Goal: Task Accomplishment & Management: Use online tool/utility

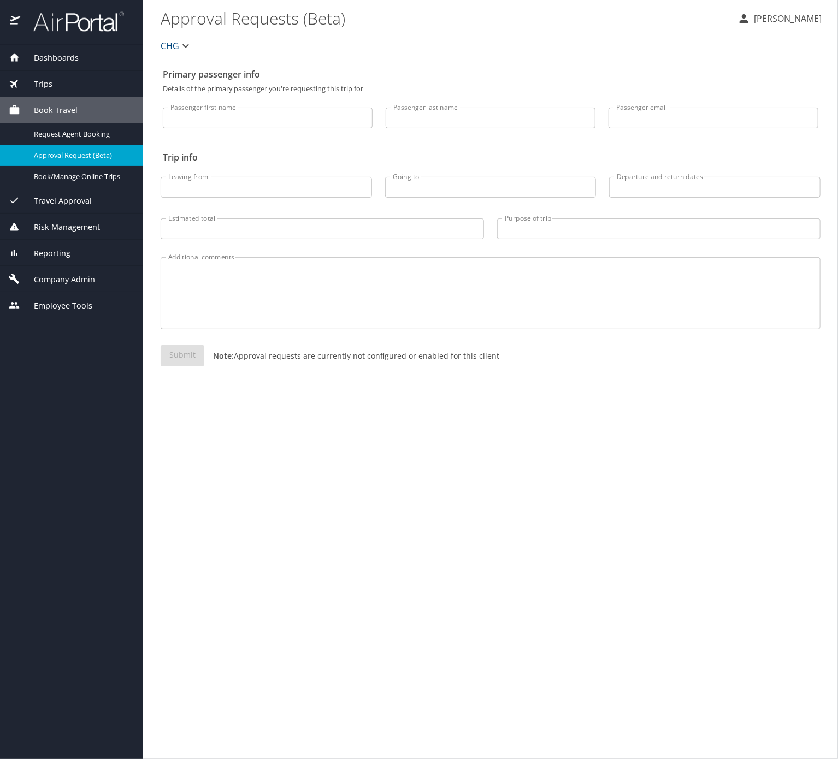
click at [67, 78] on div "Trips" at bounding box center [72, 84] width 126 height 12
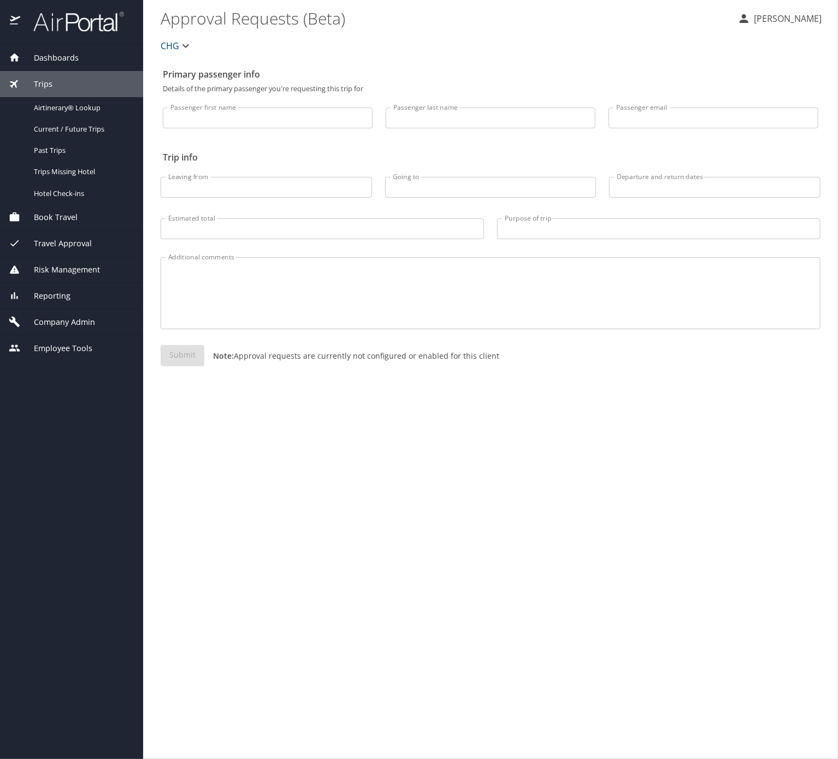
click at [83, 328] on span "Company Admin" at bounding box center [57, 322] width 75 height 12
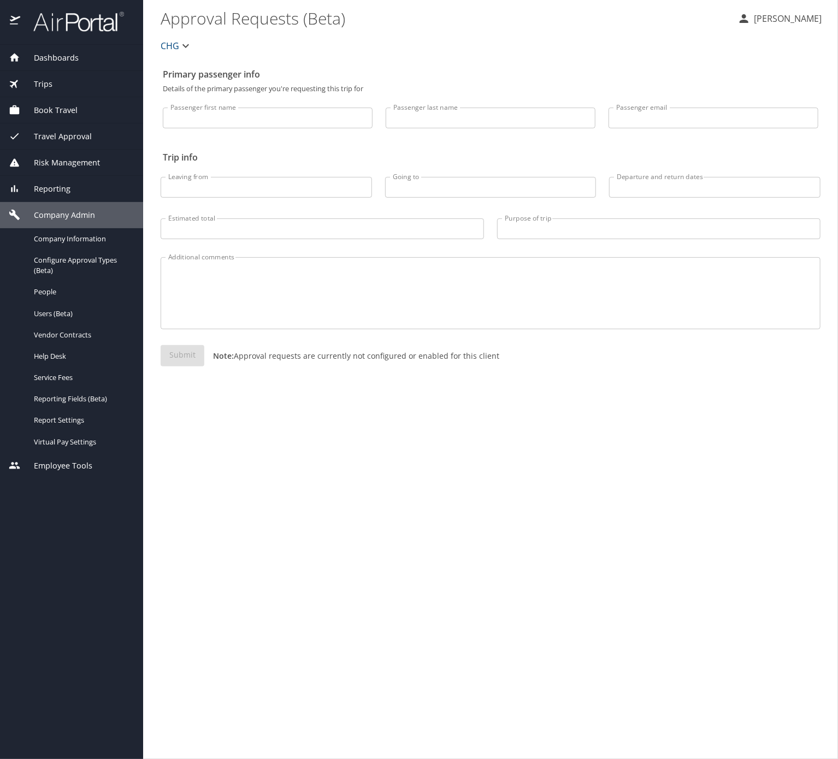
click at [103, 188] on div "Reporting" at bounding box center [72, 189] width 126 height 12
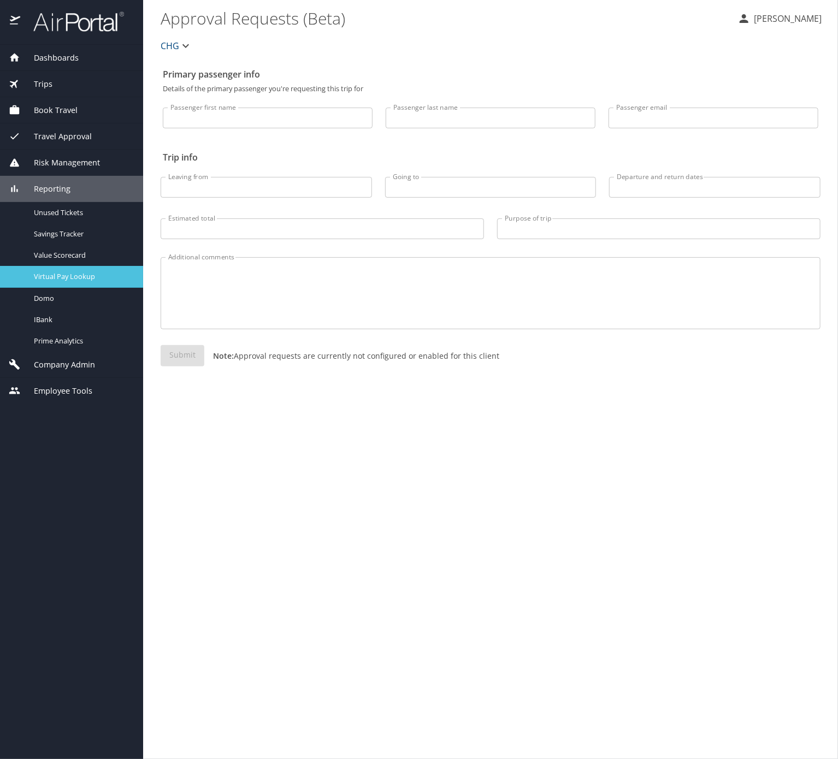
click at [110, 282] on span "Virtual Pay Lookup" at bounding box center [82, 277] width 96 height 10
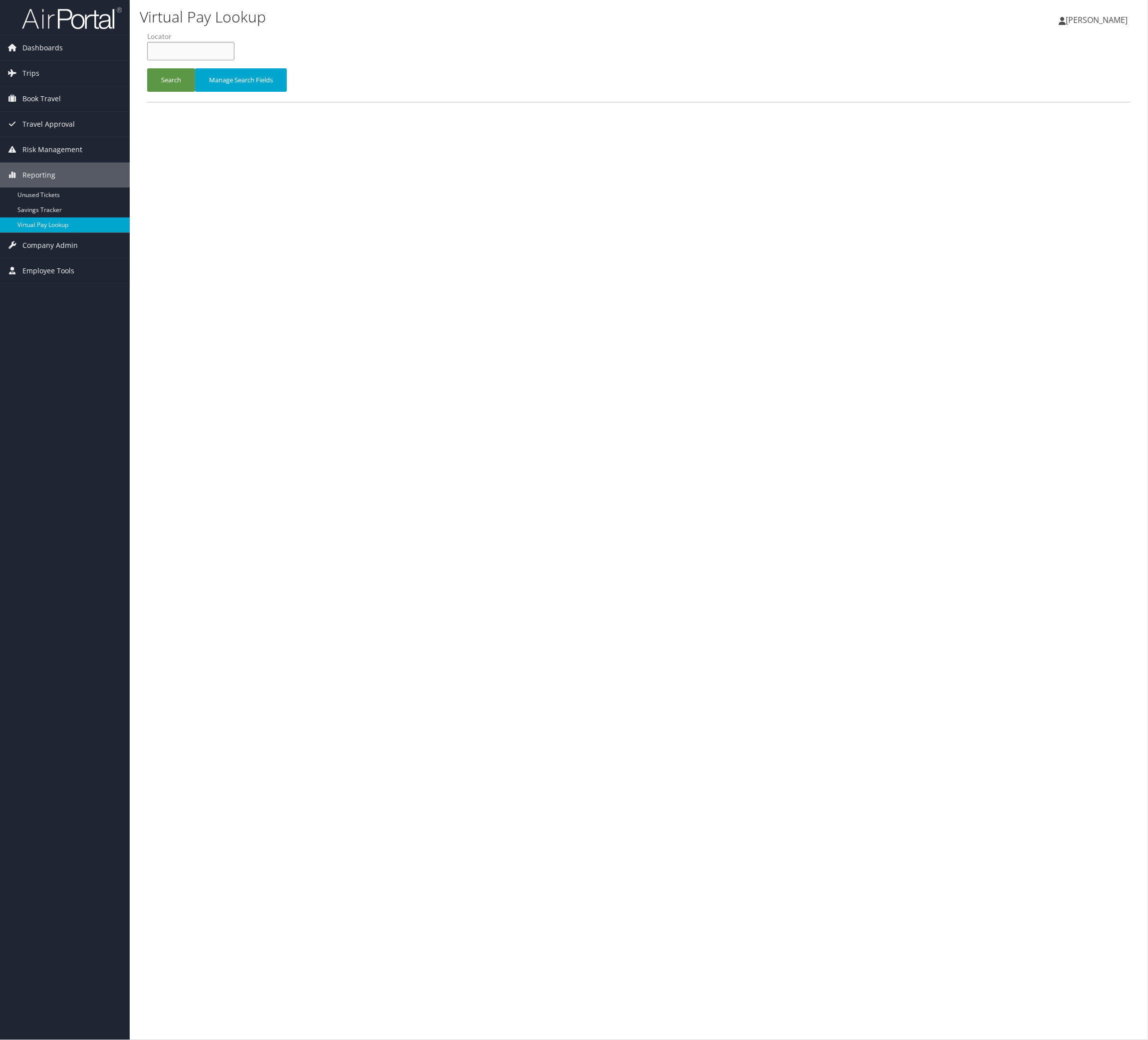
click at [220, 60] on input "text" at bounding box center [191, 51] width 88 height 18
paste input "FOVDDZ"
type input "FOVDDZ"
click at [194, 92] on button "Search" at bounding box center [171, 80] width 47 height 24
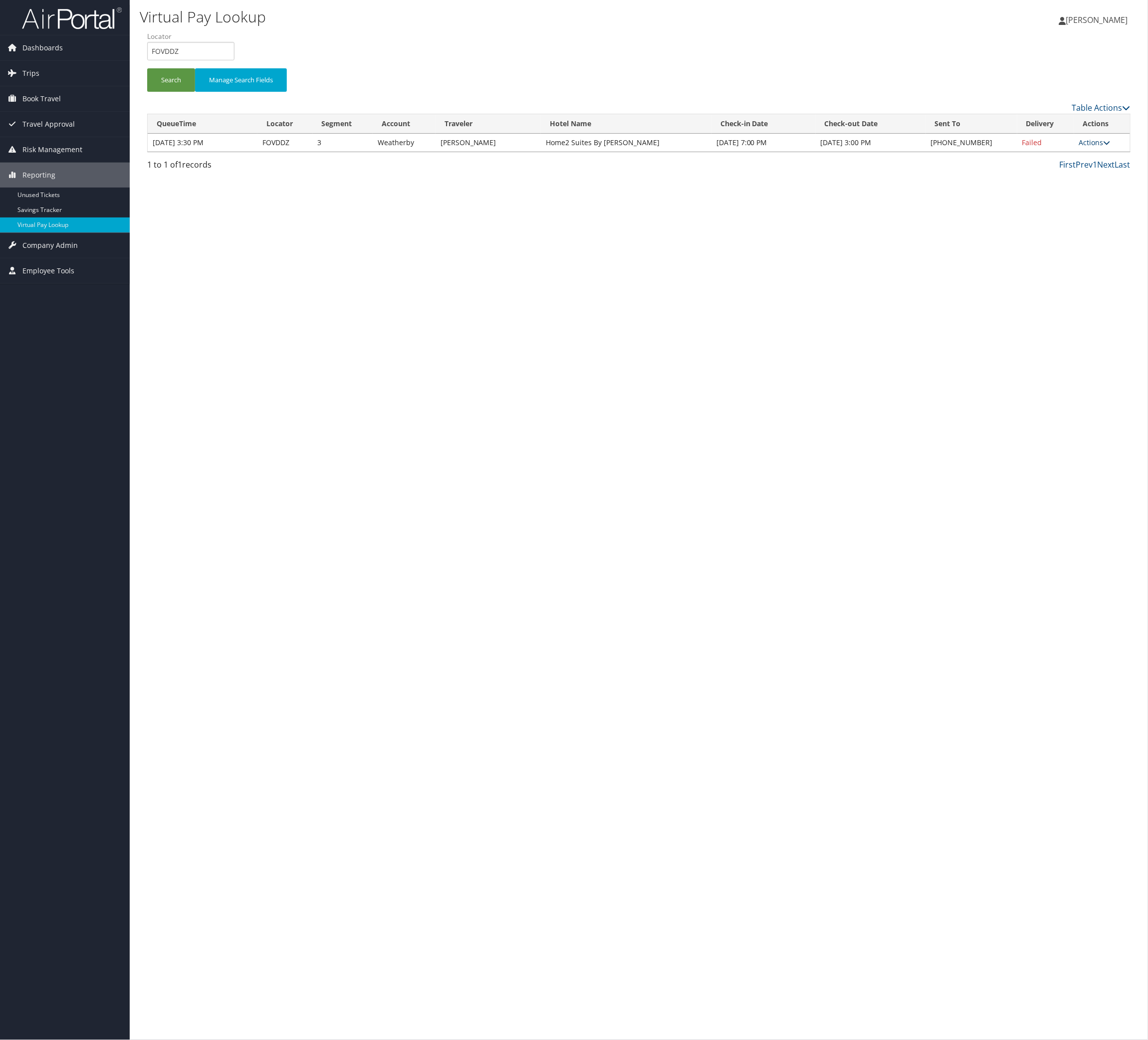
click at [1090, 147] on link "Actions" at bounding box center [1095, 142] width 31 height 9
click at [1069, 202] on link "Logs" at bounding box center [1025, 193] width 85 height 17
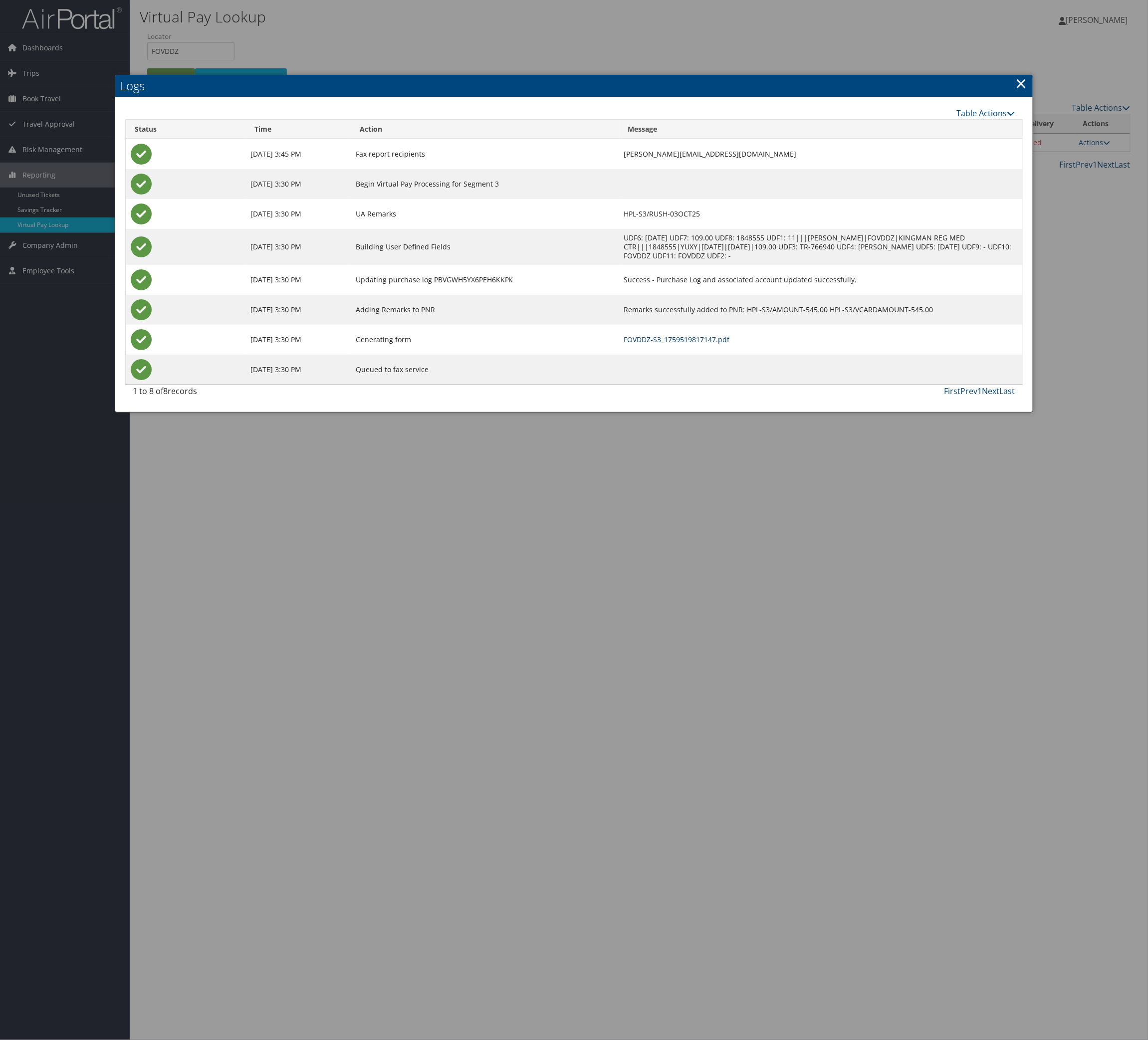
click at [648, 344] on link "FOVDDZ-S3_1759519817147.pdf" at bounding box center [677, 340] width 106 height 9
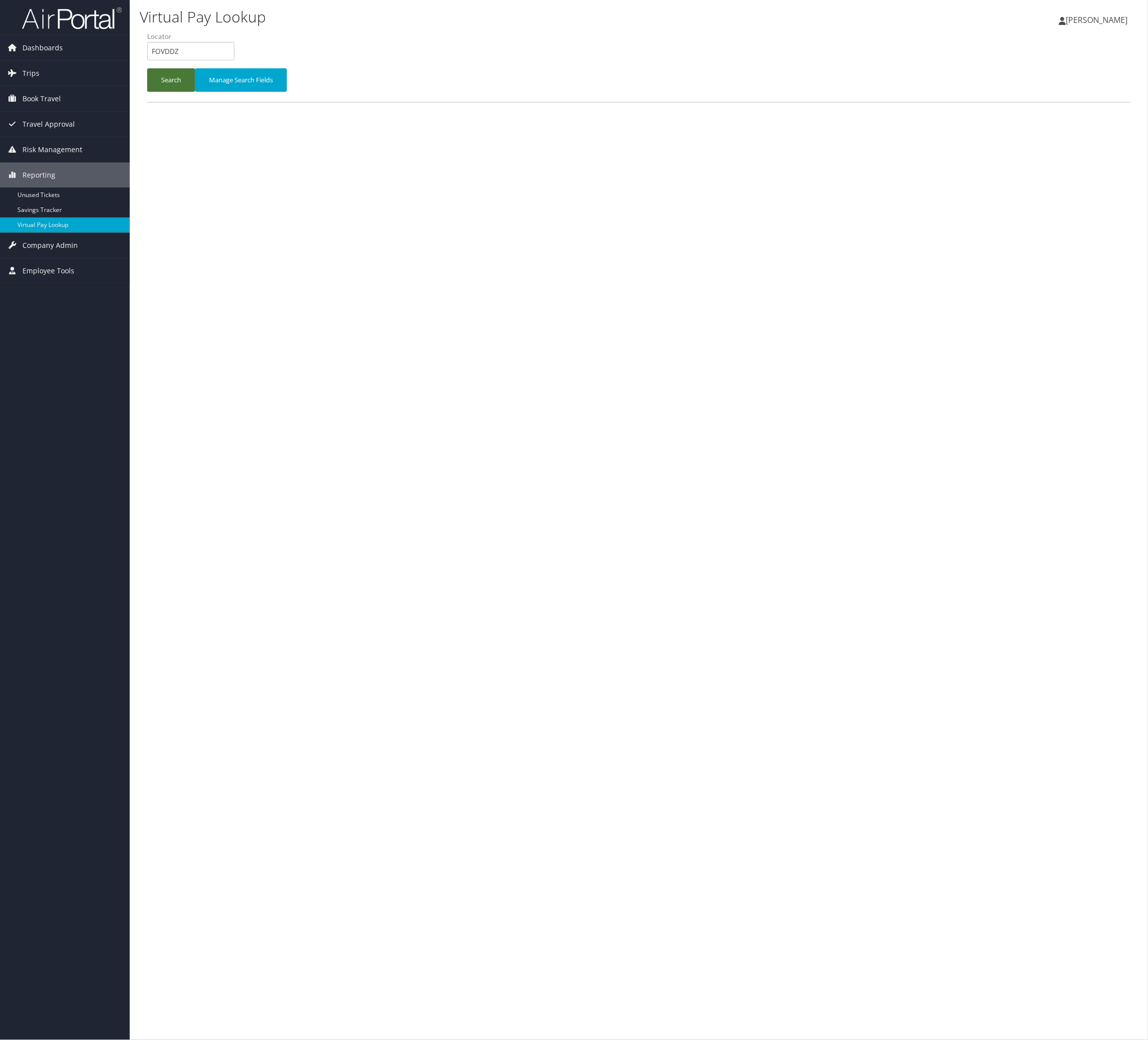
click at [158, 92] on button "Search" at bounding box center [171, 80] width 47 height 24
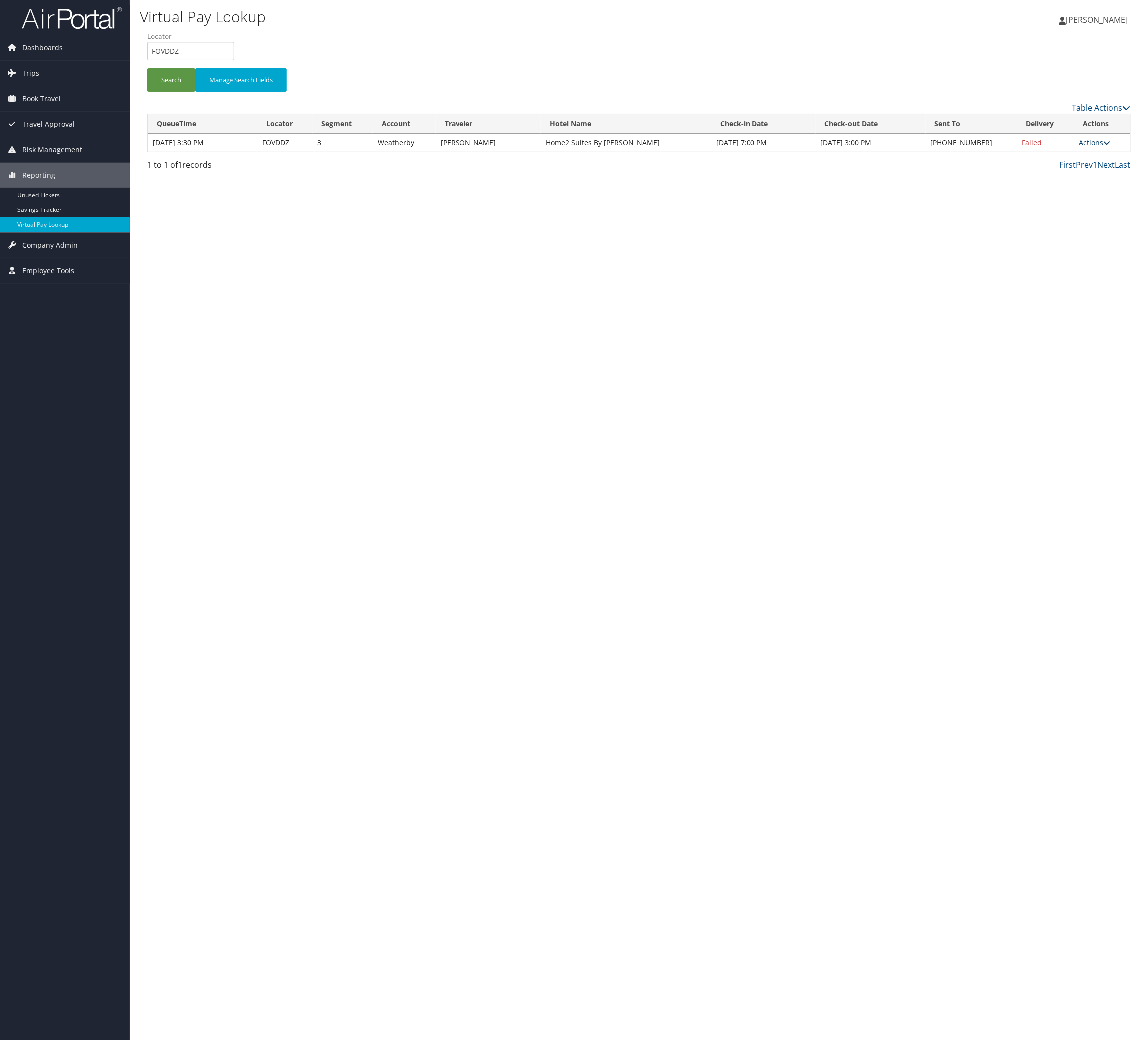
click at [1083, 147] on link "Actions" at bounding box center [1095, 142] width 31 height 9
click at [1069, 202] on link "Logs" at bounding box center [1025, 193] width 85 height 17
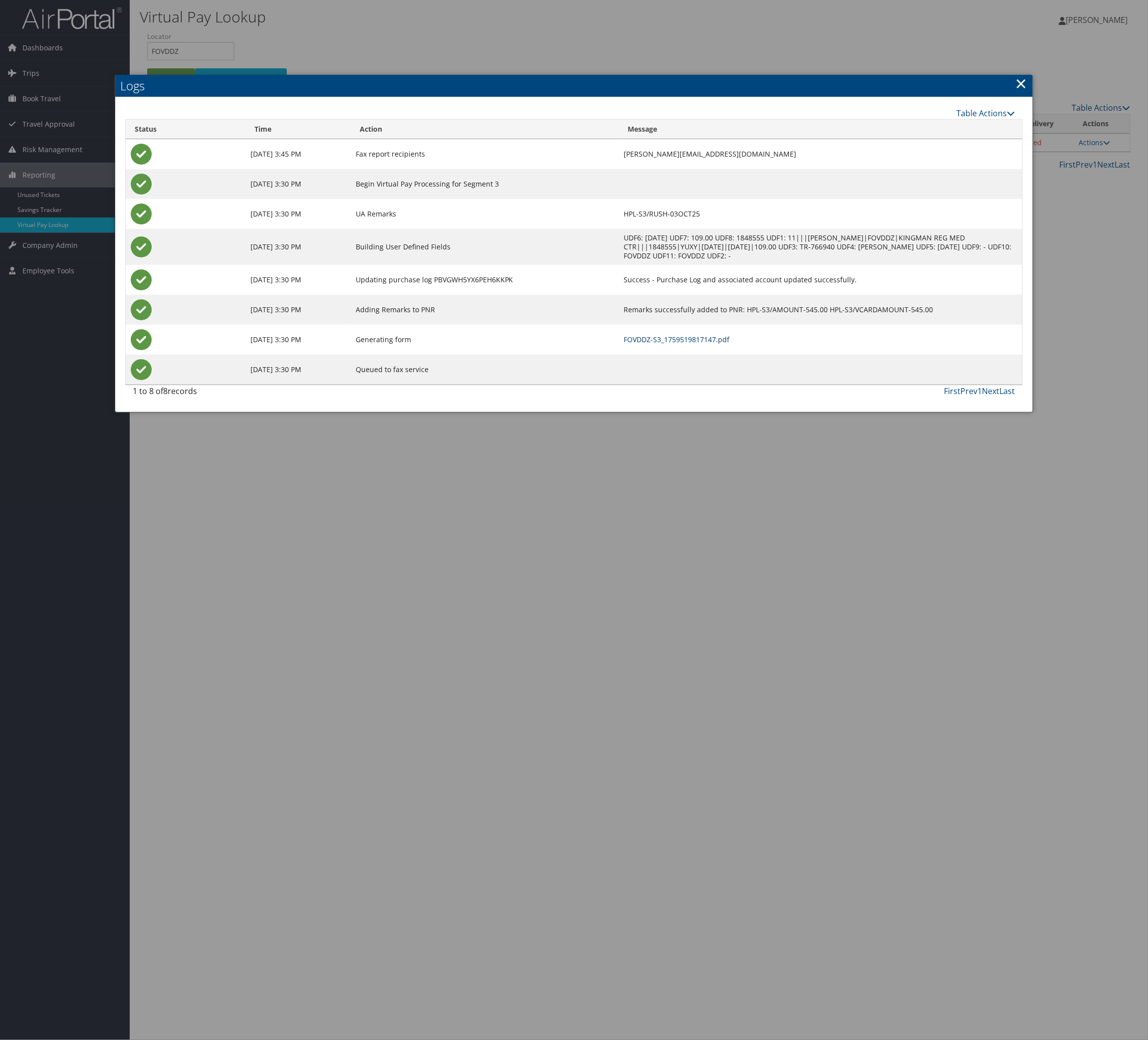
click at [690, 344] on link "FOVDDZ-S3_1759519817147.pdf" at bounding box center [677, 340] width 106 height 9
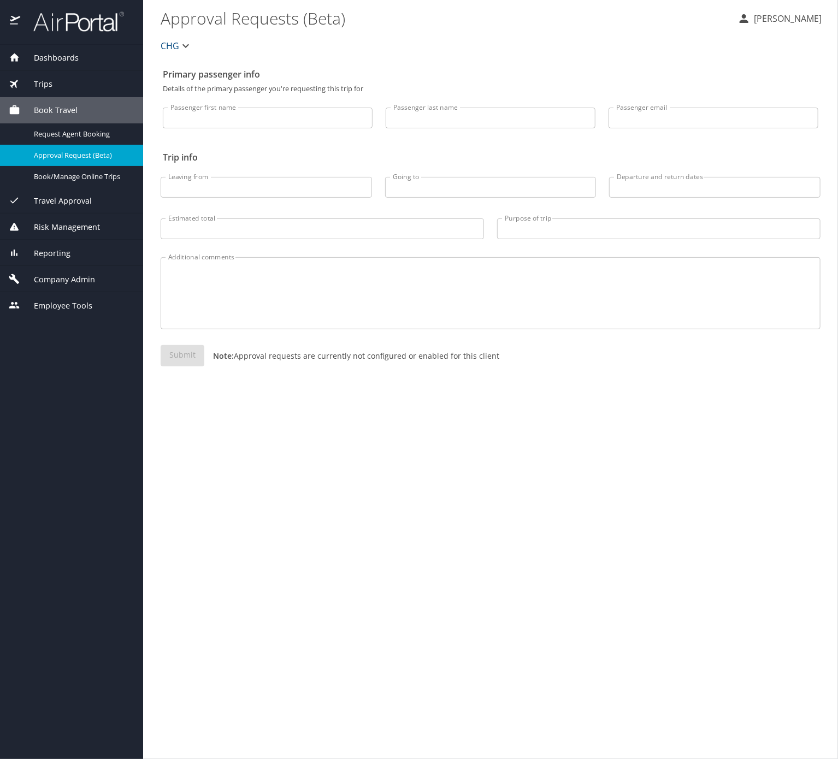
click at [67, 82] on div "Trips" at bounding box center [72, 84] width 126 height 12
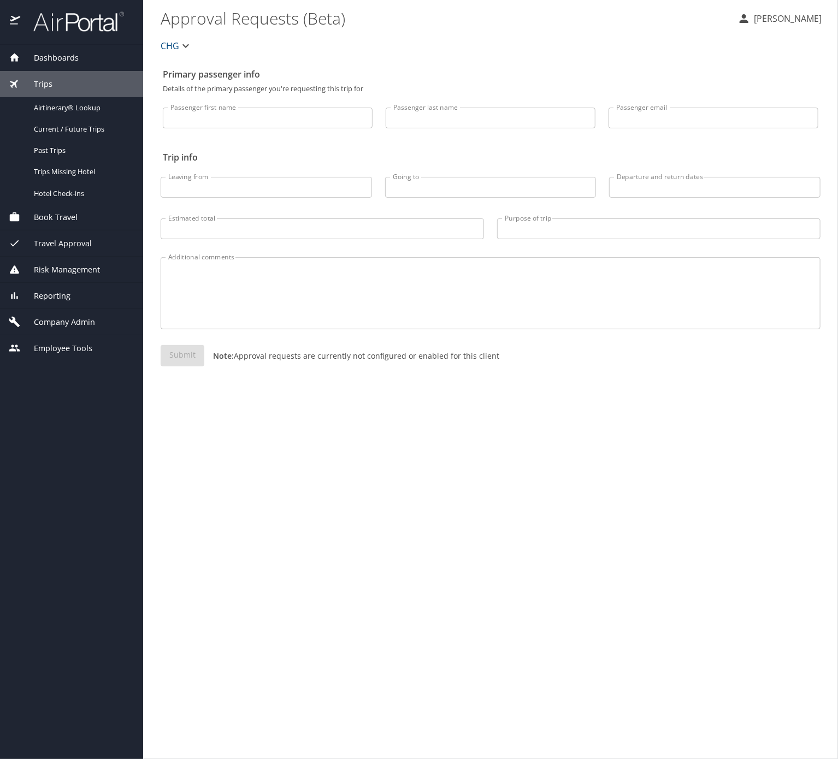
click at [92, 335] on div "Company Admin" at bounding box center [71, 322] width 143 height 26
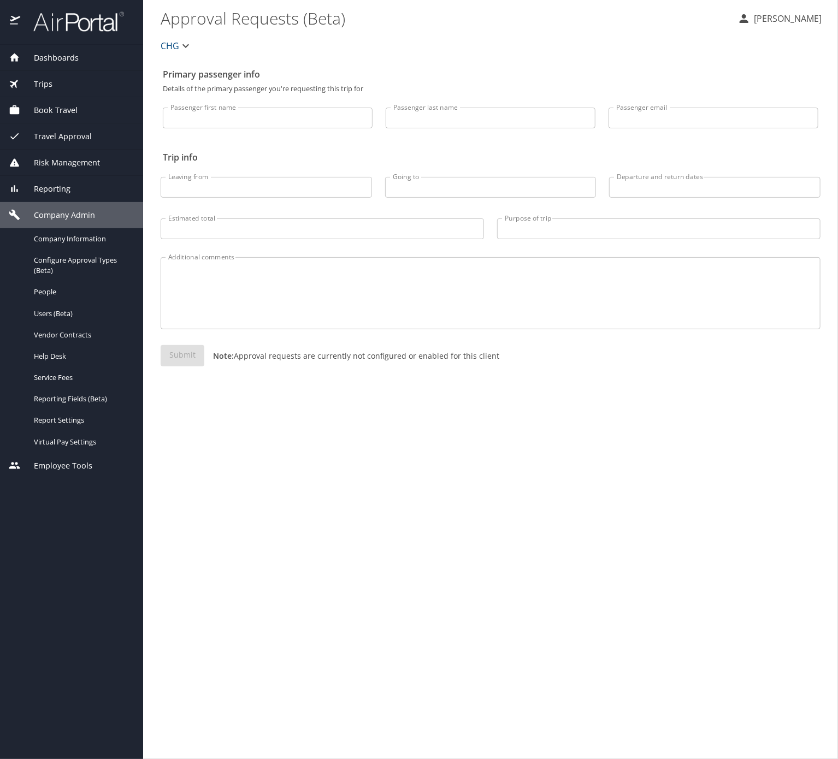
click at [70, 190] on span "Reporting" at bounding box center [45, 189] width 50 height 12
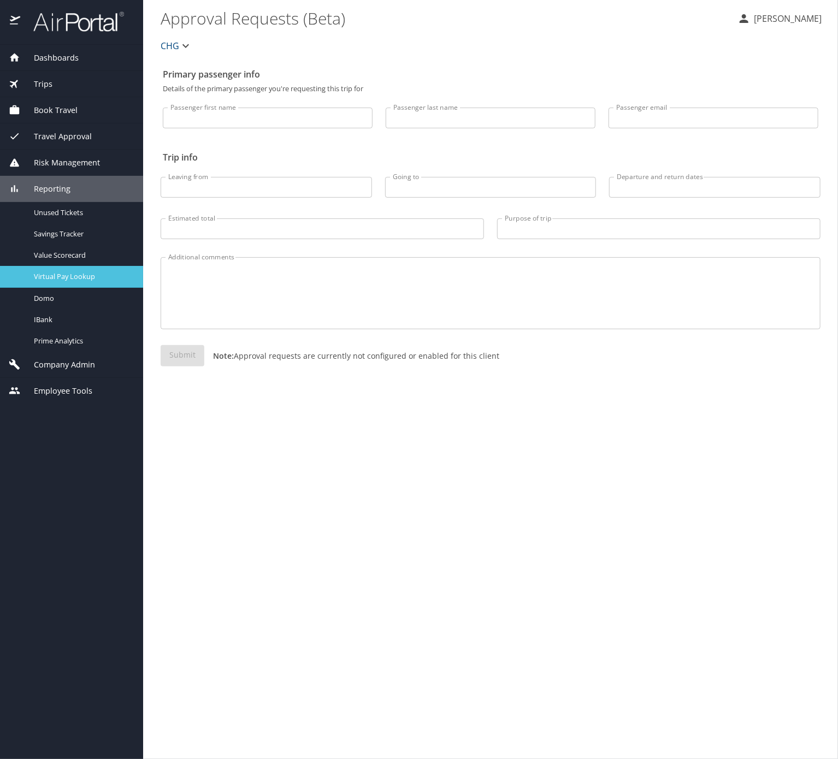
click at [90, 282] on span "Virtual Pay Lookup" at bounding box center [82, 277] width 96 height 10
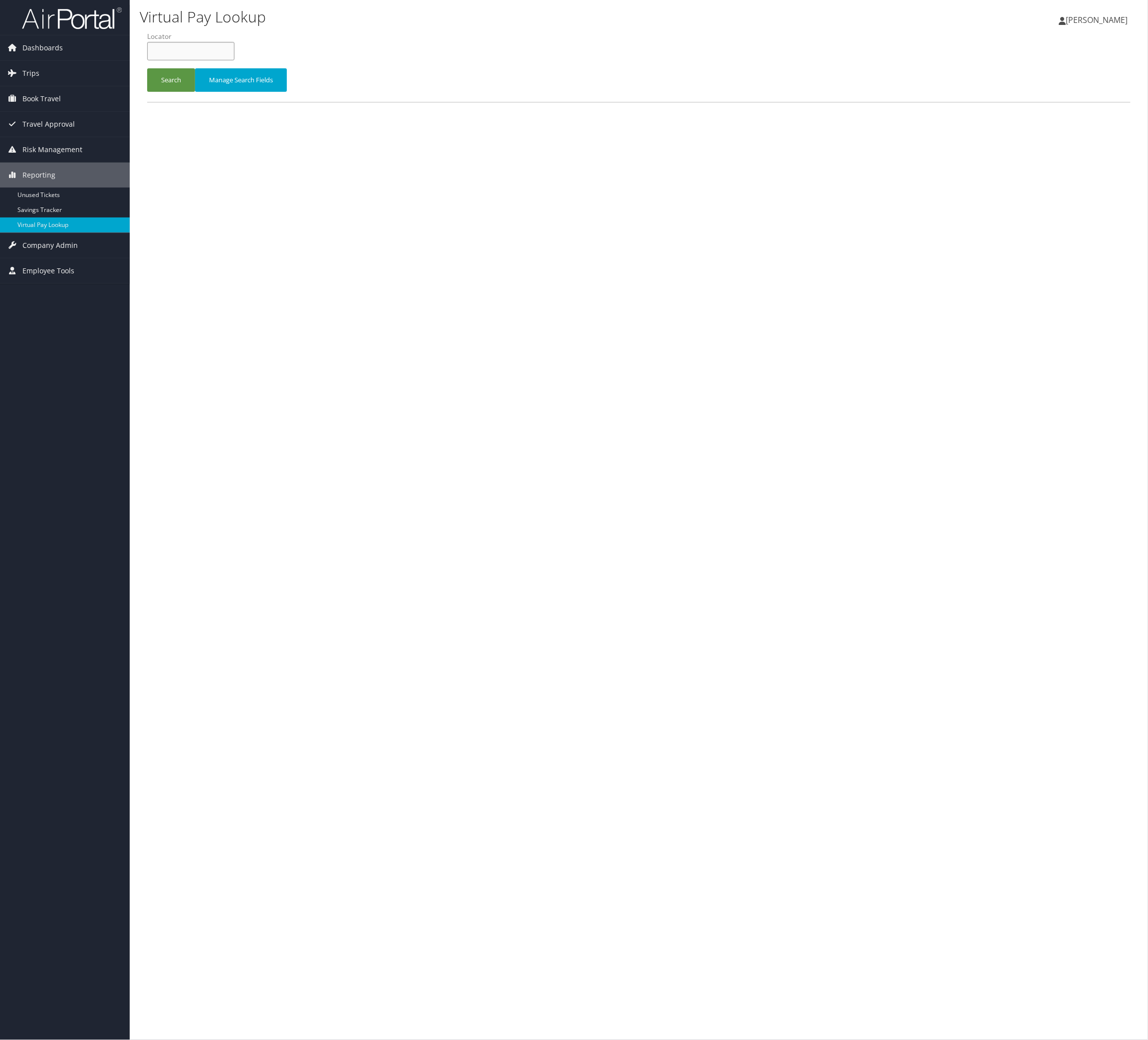
click at [235, 60] on input "text" at bounding box center [191, 51] width 88 height 18
paste input "OINGGP"
type input "OINGGP"
click at [195, 92] on button "Search" at bounding box center [171, 80] width 47 height 24
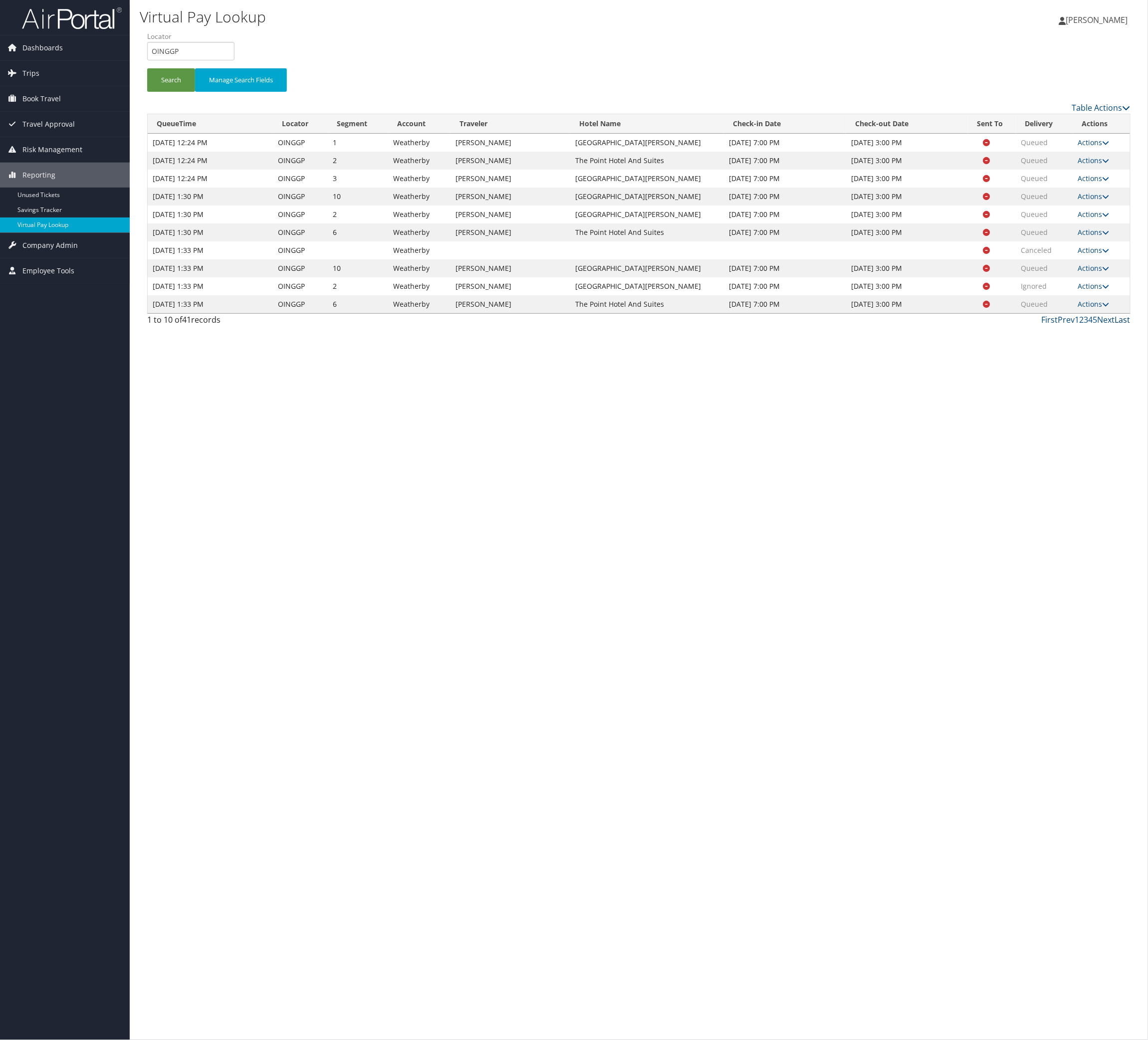
click at [1115, 325] on link "Last" at bounding box center [1122, 320] width 16 height 11
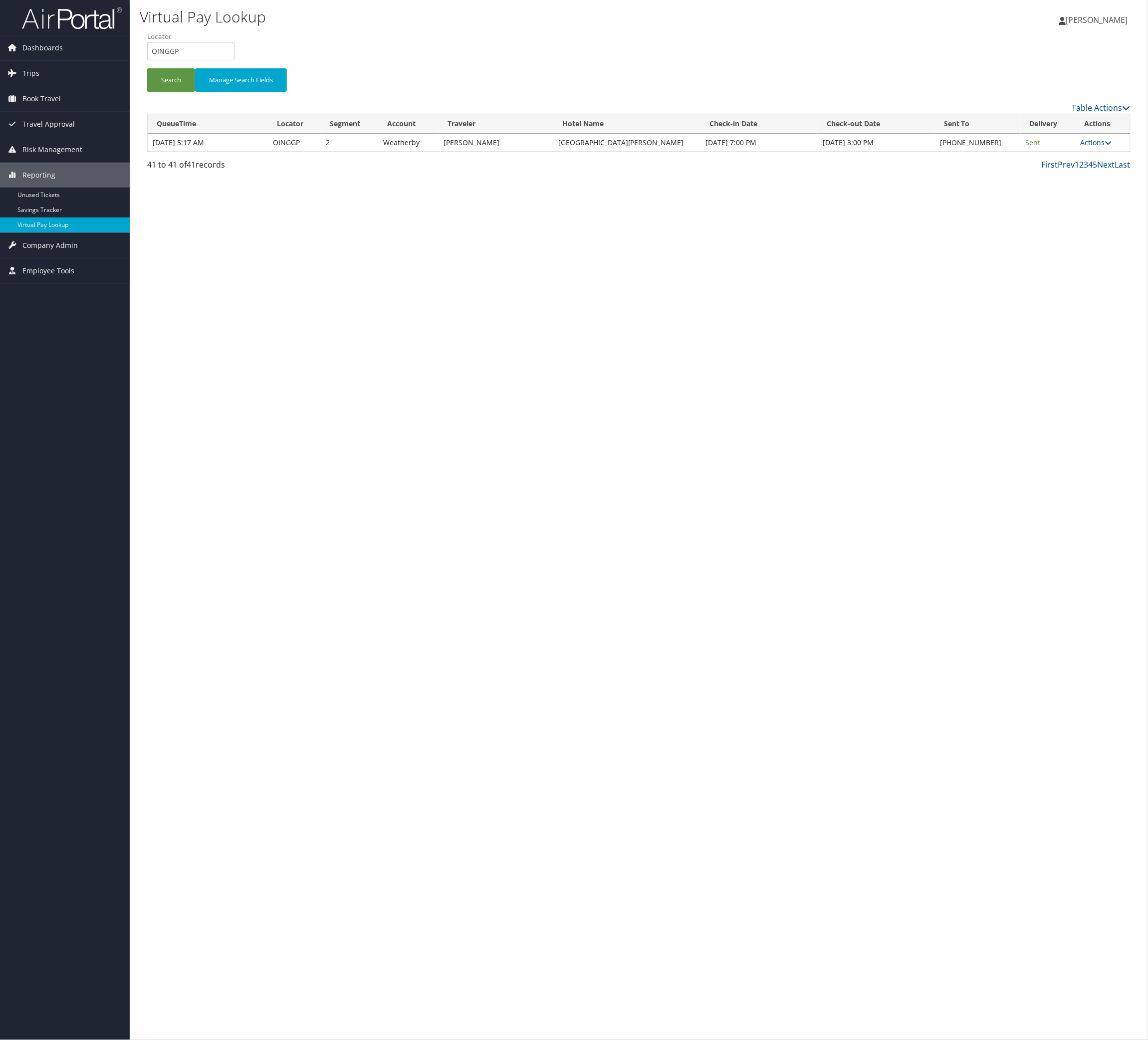
click at [1091, 147] on link "Actions" at bounding box center [1096, 142] width 31 height 9
click at [1069, 228] on link "Logs" at bounding box center [1025, 220] width 85 height 17
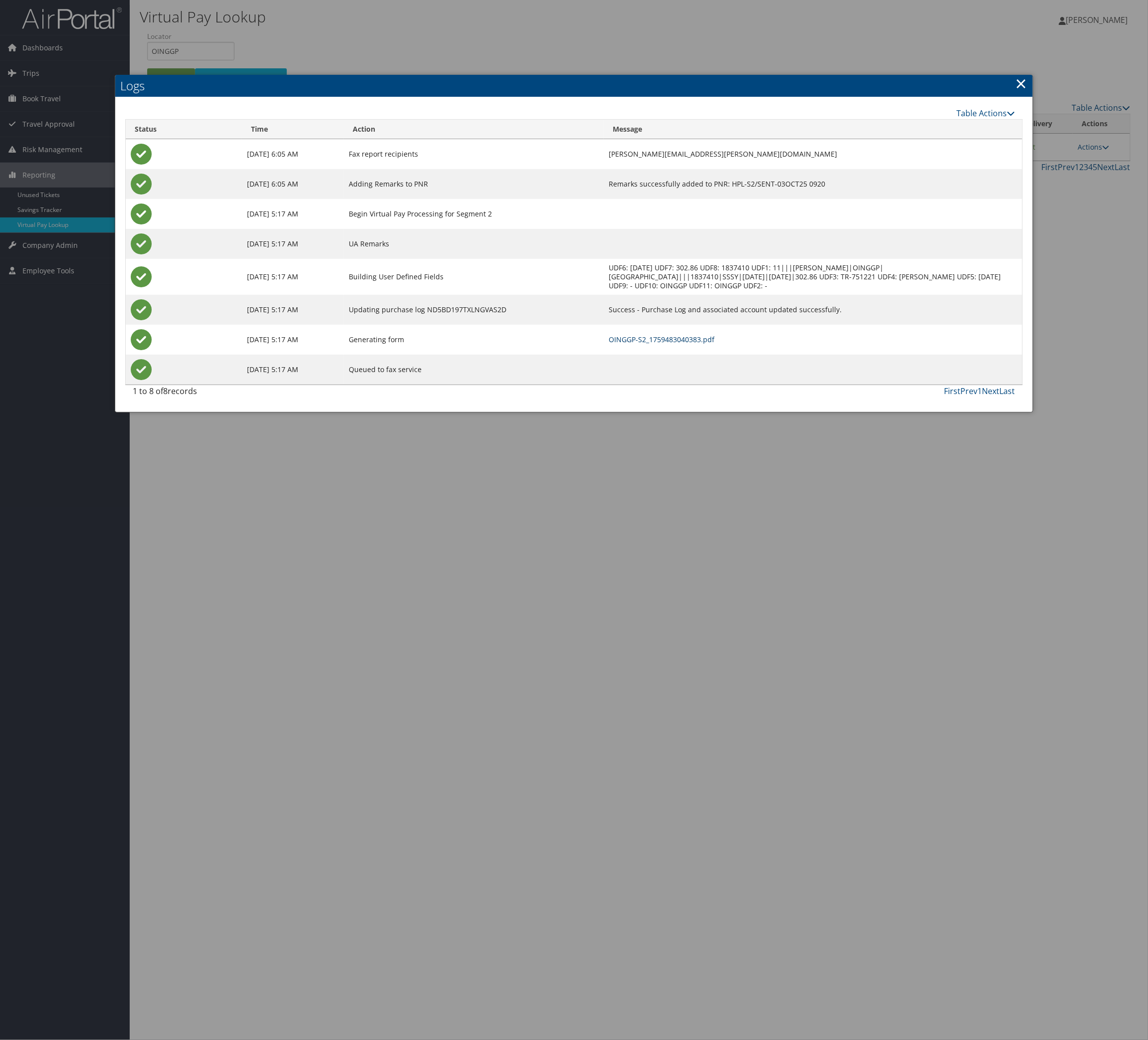
click at [714, 344] on link "OINGGP-S2_1759483040383.pdf" at bounding box center [661, 340] width 106 height 9
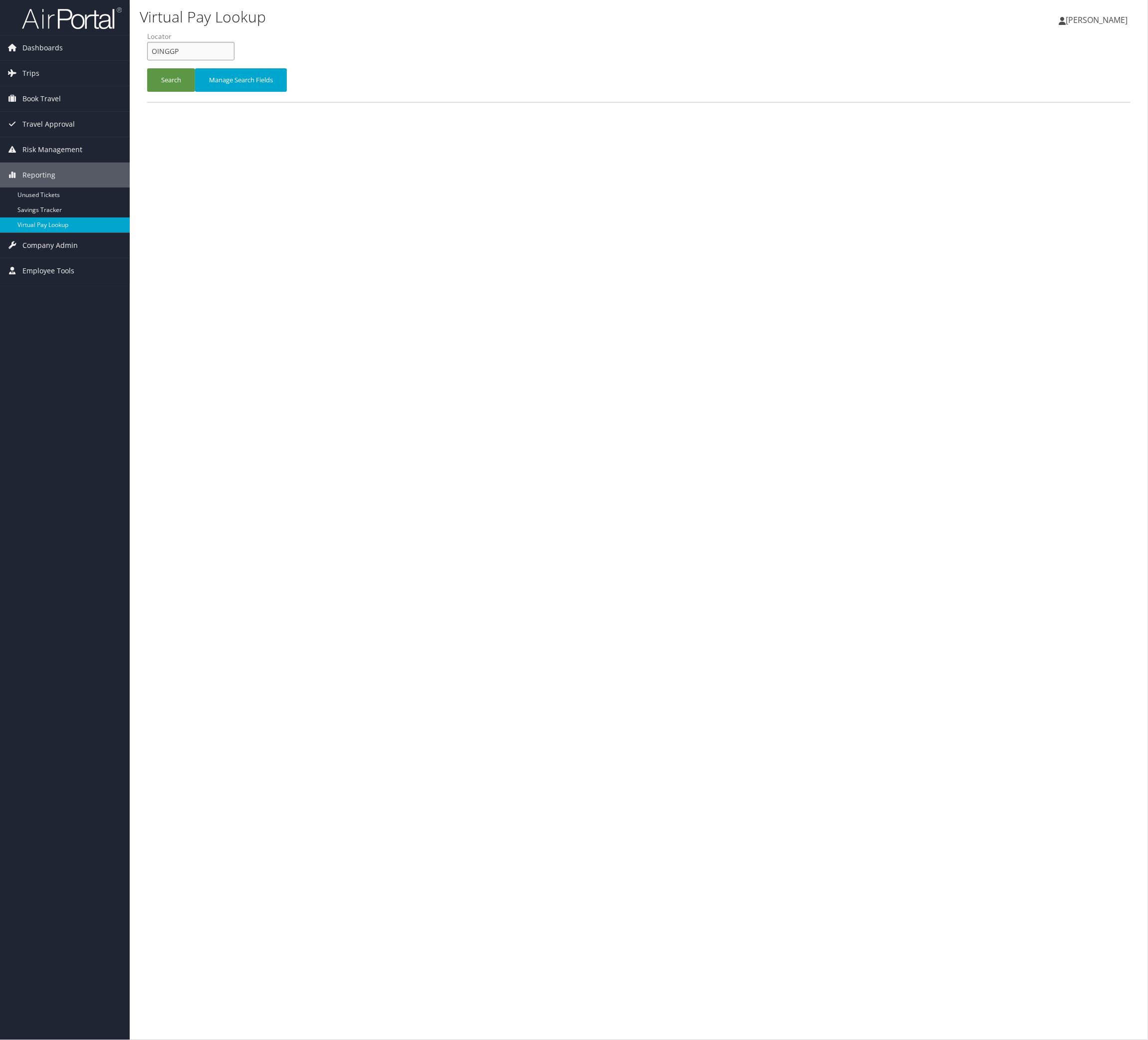
click at [229, 60] on input "OINGGP" at bounding box center [191, 51] width 88 height 18
drag, startPoint x: 229, startPoint y: 80, endPoint x: 198, endPoint y: 106, distance: 40.5
click at [227, 60] on input "OINGGP" at bounding box center [191, 51] width 88 height 18
paste input "HEMBMY"
click at [195, 92] on button "Search" at bounding box center [171, 80] width 47 height 24
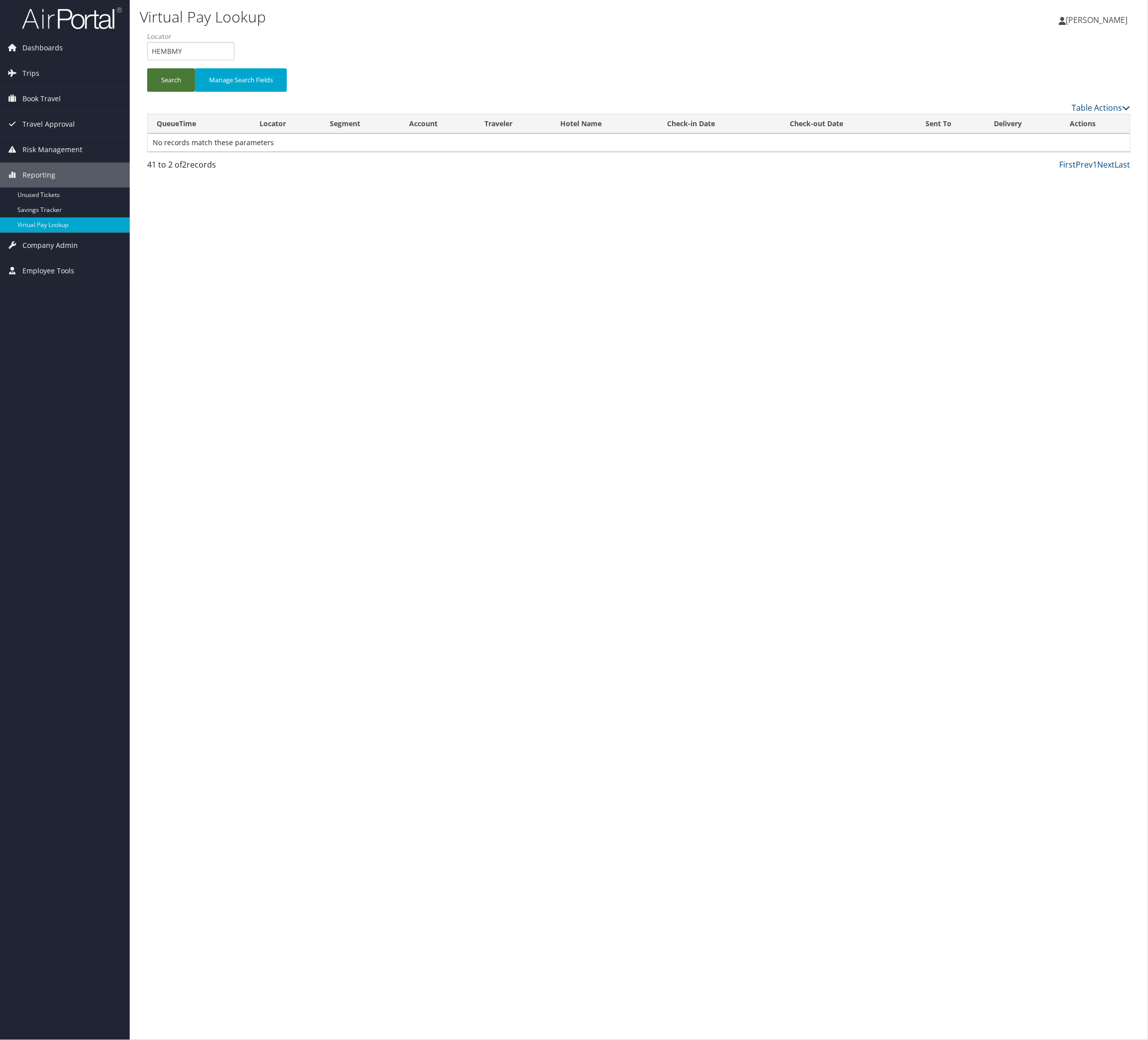
click at [195, 92] on button "Search" at bounding box center [171, 80] width 47 height 24
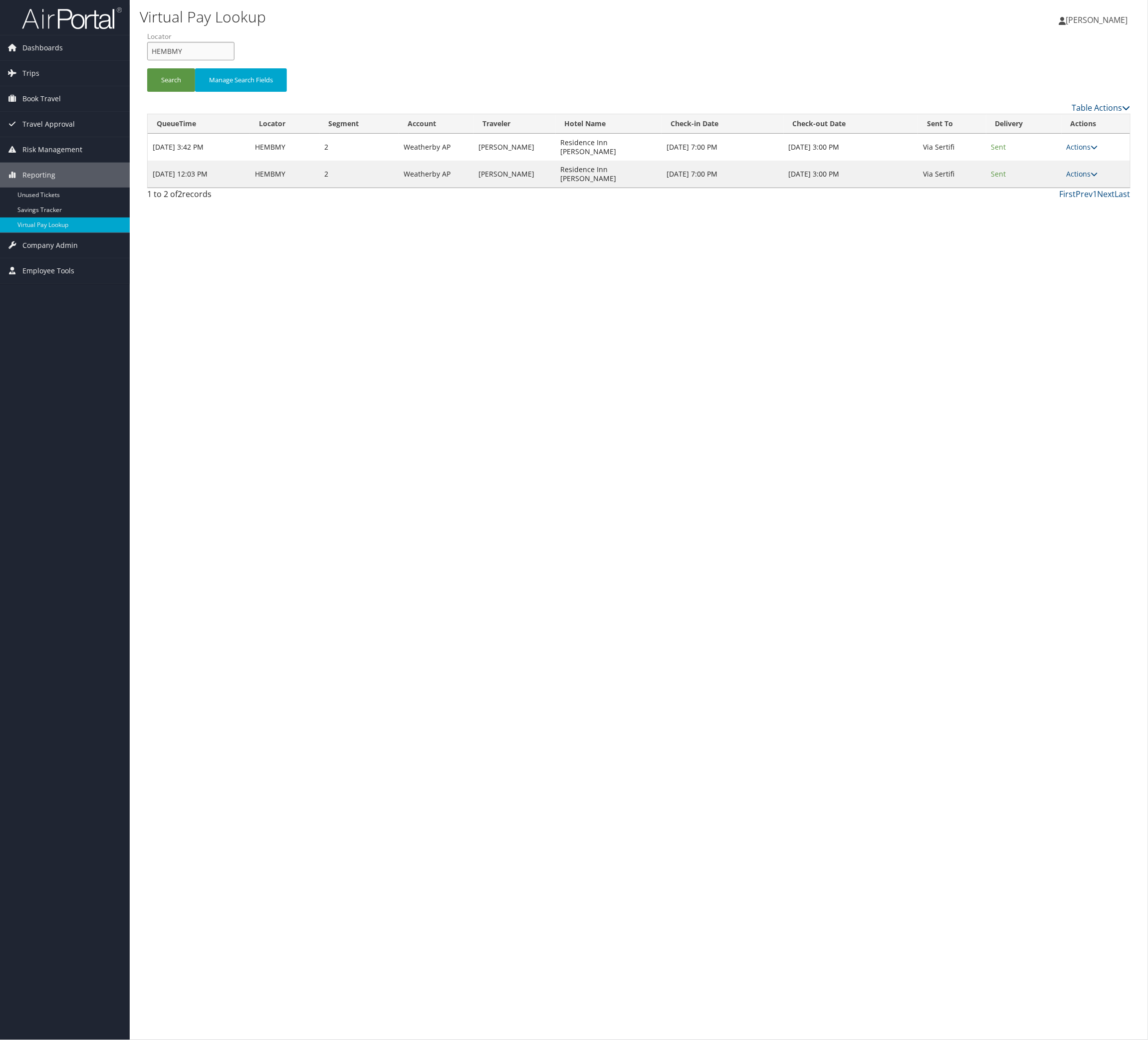
click at [231, 60] on input "HEMBMY" at bounding box center [191, 51] width 88 height 18
paste input "GQIXA"
type input "HGQIXA"
click at [193, 92] on button "Search" at bounding box center [171, 80] width 47 height 24
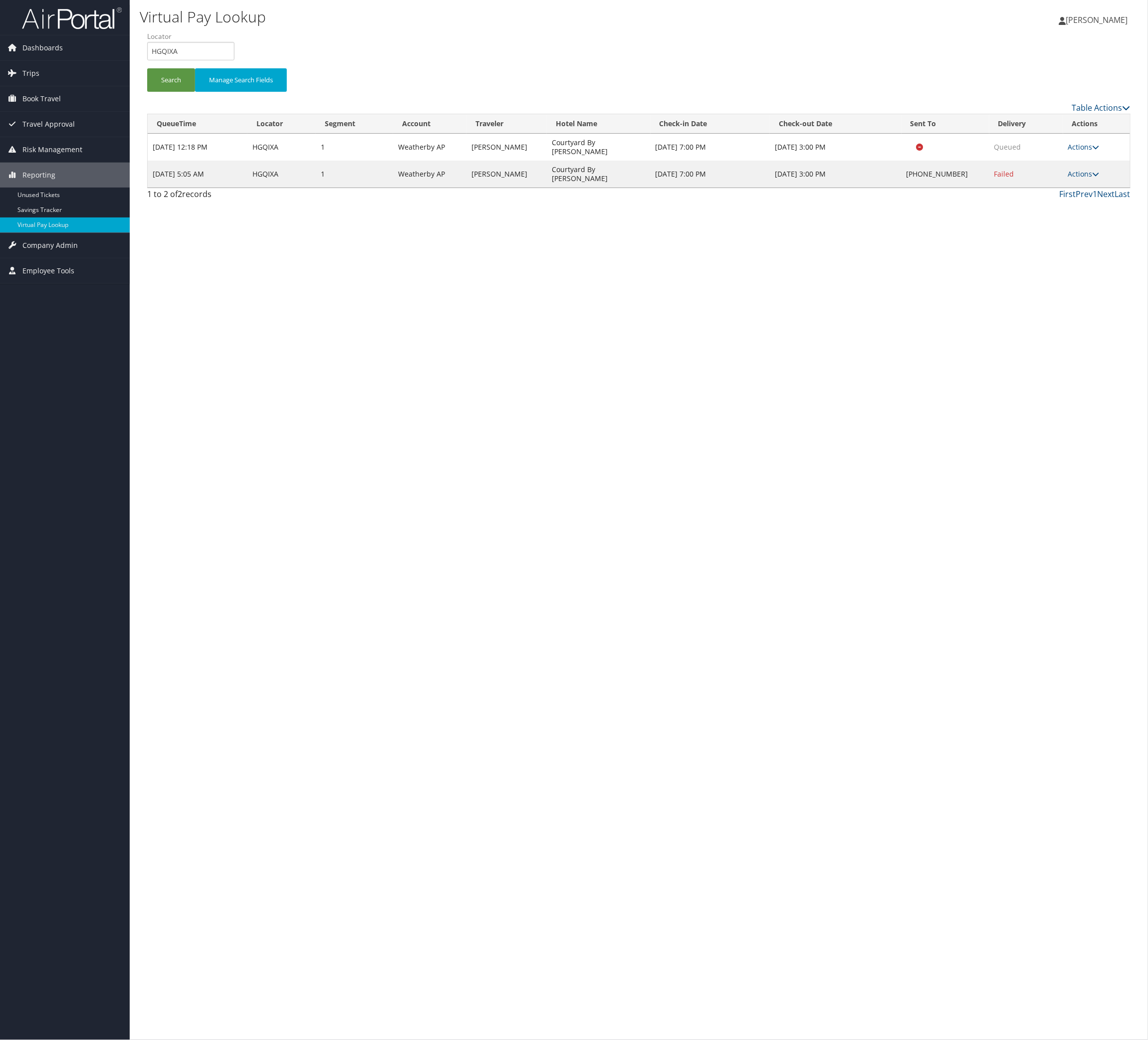
drag, startPoint x: 193, startPoint y: 113, endPoint x: 1085, endPoint y: 363, distance: 926.4
click at [1132, 456] on div "Virtual Pay Lookup [PERSON_NAME] [PERSON_NAME] My Settings Travel Agency Contac…" at bounding box center [638, 520] width 1018 height 1040
drag, startPoint x: 1059, startPoint y: 246, endPoint x: 1080, endPoint y: 272, distance: 33.4
click at [1065, 187] on td "Actions Resend Logs Delivery Information View Itinerary" at bounding box center [1096, 173] width 67 height 26
click at [1082, 179] on link "Actions" at bounding box center [1084, 173] width 31 height 9
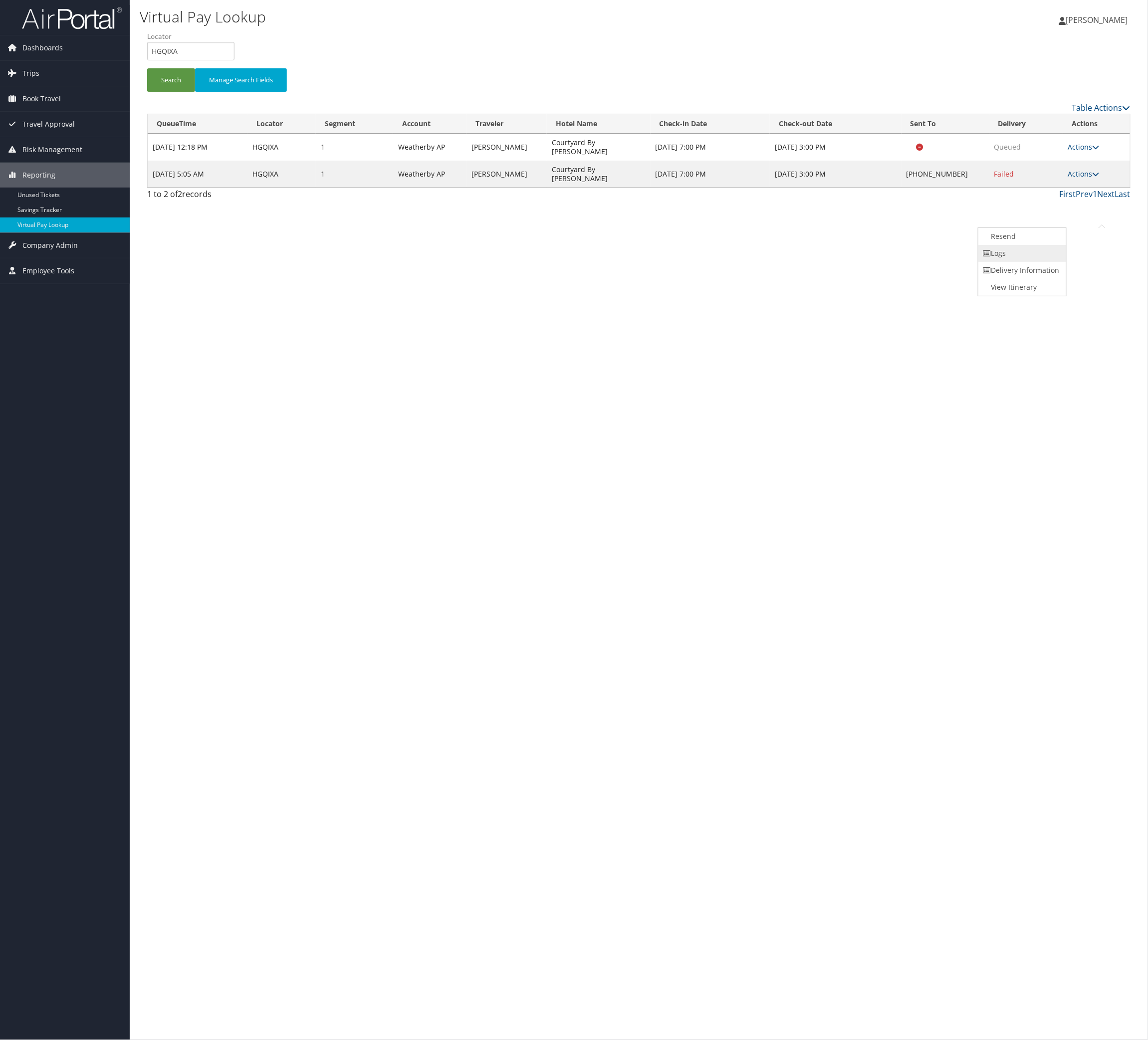
click at [1064, 262] on link "Logs" at bounding box center [1020, 253] width 85 height 17
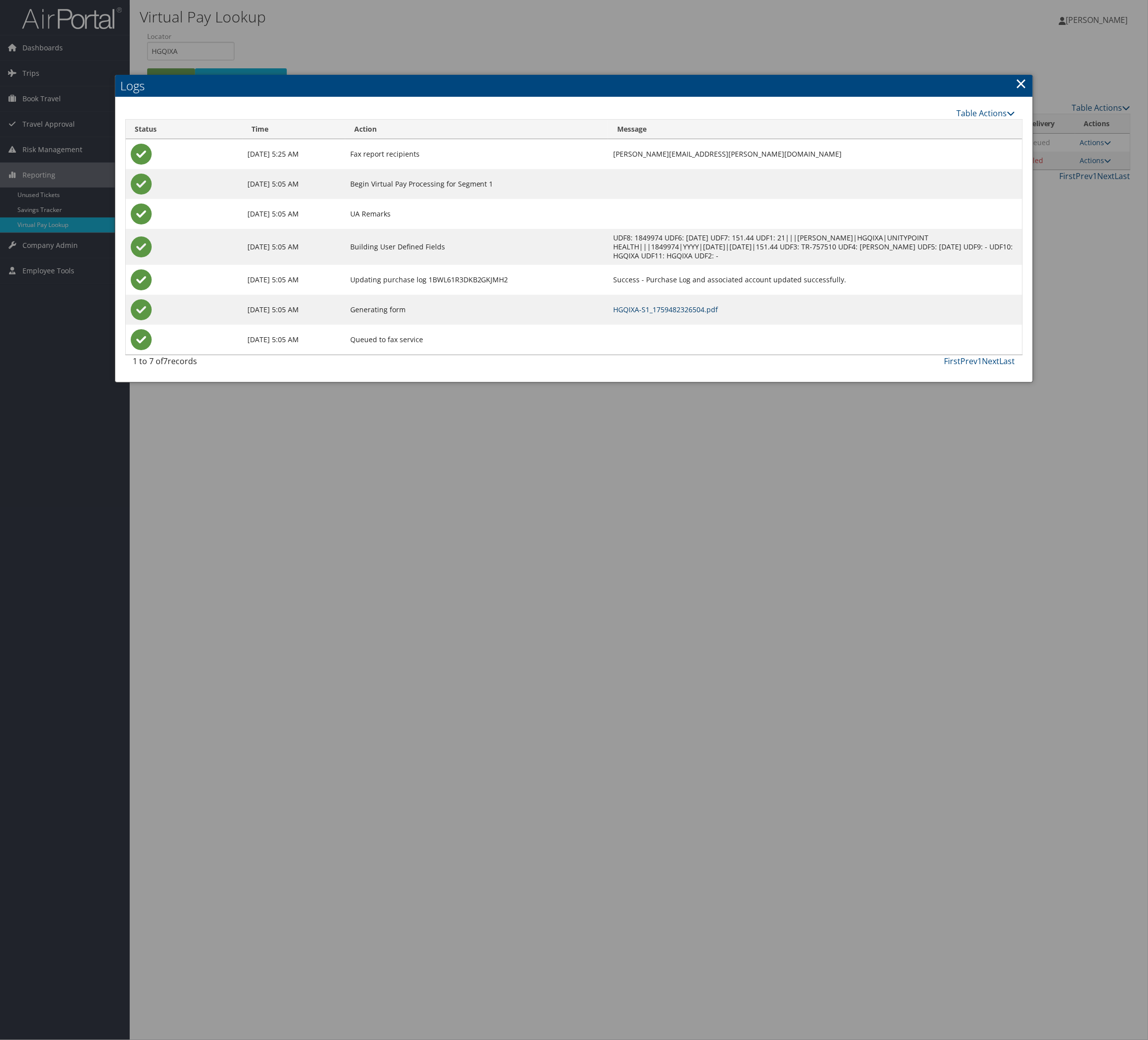
click at [718, 314] on link "HGQIXA-S1_1759482326504.pdf" at bounding box center [665, 310] width 105 height 9
